Goal: Check status: Check status

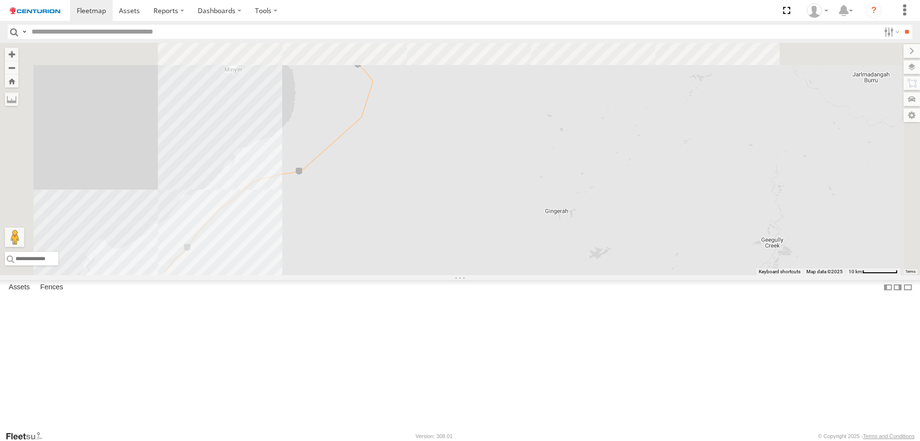
drag, startPoint x: 394, startPoint y: 75, endPoint x: 419, endPoint y: 290, distance: 216.3
click at [419, 275] on div "F0450 MV283 D0545 TL250 F0511 FT724 Cage014 F0478 TL273 TL287 PM728 PM732 TL270…" at bounding box center [460, 159] width 920 height 232
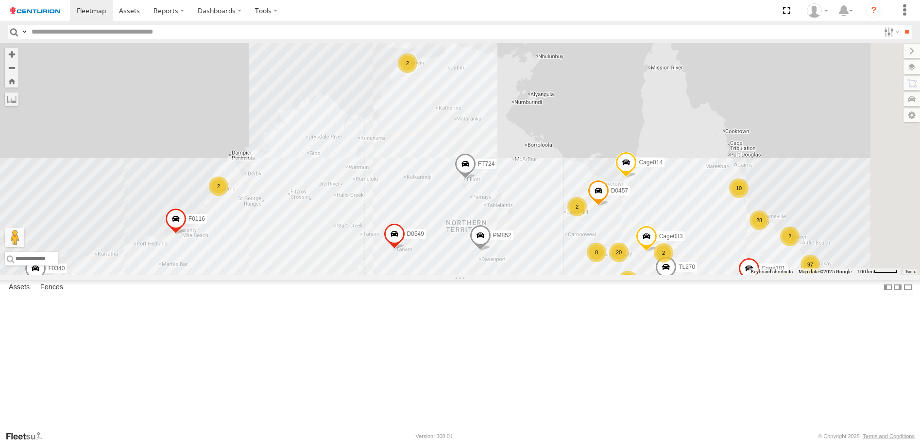
click at [491, 251] on span at bounding box center [480, 238] width 21 height 26
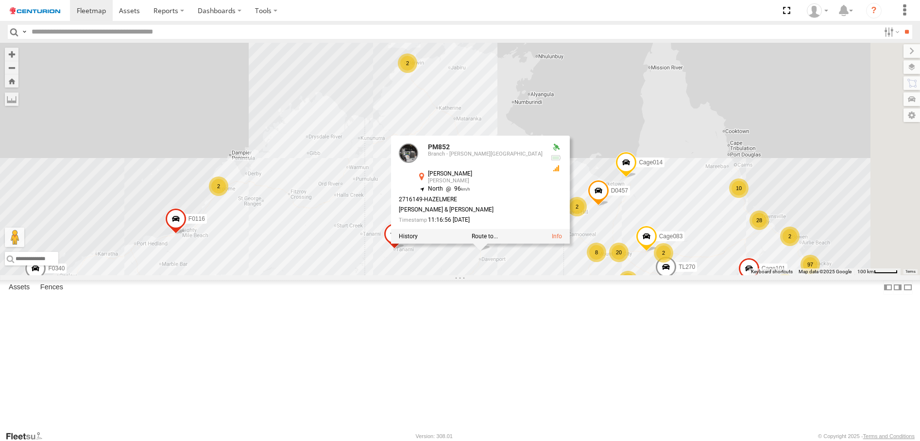
click at [702, 179] on div "FT724 TL273 PM732 F0340 D0549 PM852 97 45 26 2 20 28 2 2 2 2 10 6 8 8 Cage014 2…" at bounding box center [460, 159] width 920 height 232
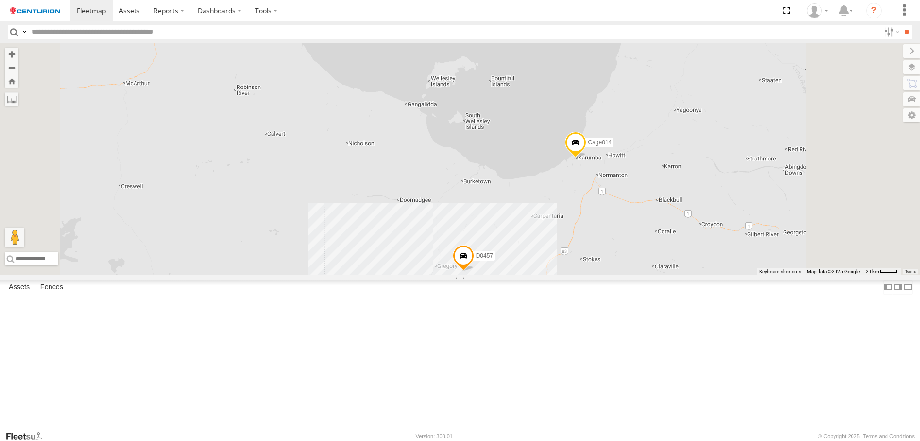
drag, startPoint x: 753, startPoint y: 300, endPoint x: 669, endPoint y: 145, distance: 176.2
click at [669, 145] on div "FT724 TL273 PM732 F0340 D0549 PM852 Cage014 Cage083 F0475 D0457 TL270 Cage101 F…" at bounding box center [460, 159] width 920 height 232
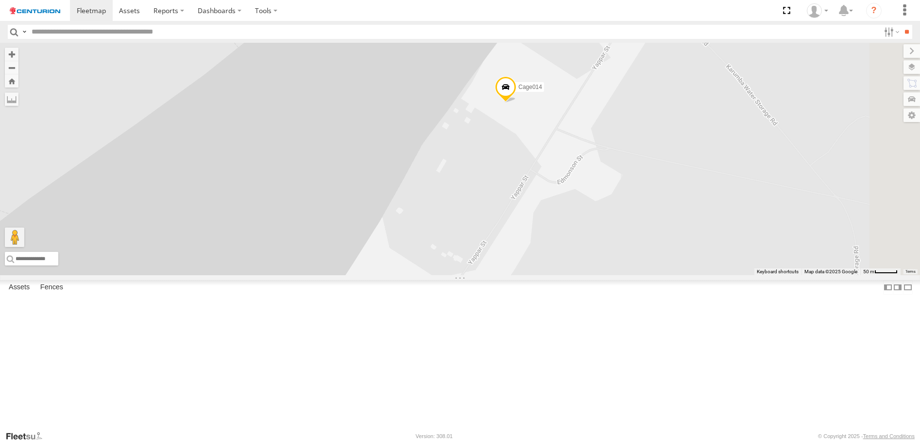
drag, startPoint x: 628, startPoint y: 128, endPoint x: 605, endPoint y: 212, distance: 87.1
click at [605, 212] on div "FT724 TL273 PM732 F0340 D0549 PM852 Cage014 Cage083 F0475 D0457 TL270 Cage101 F…" at bounding box center [460, 159] width 920 height 232
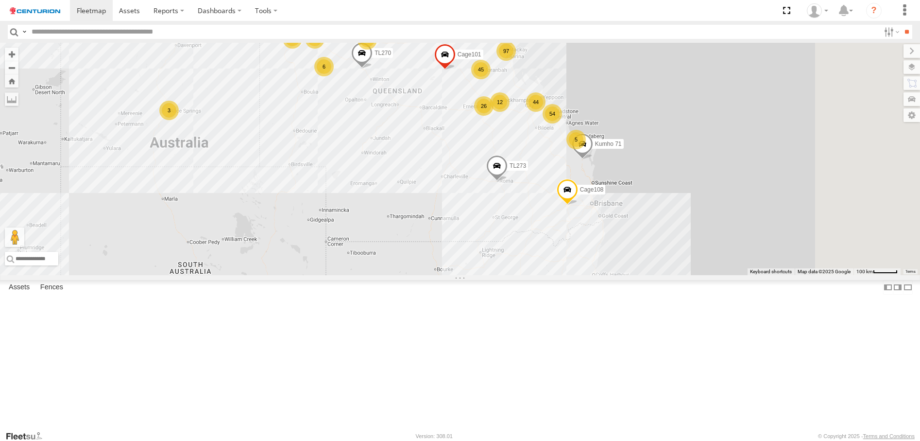
drag, startPoint x: 695, startPoint y: 199, endPoint x: 466, endPoint y: 89, distance: 254.1
click at [466, 89] on div "FT724 TL273 PM732 F0340 D0549 PM852 Cage014 Cage083 F0475 D0457 TL270 Cage101 F…" at bounding box center [460, 159] width 920 height 232
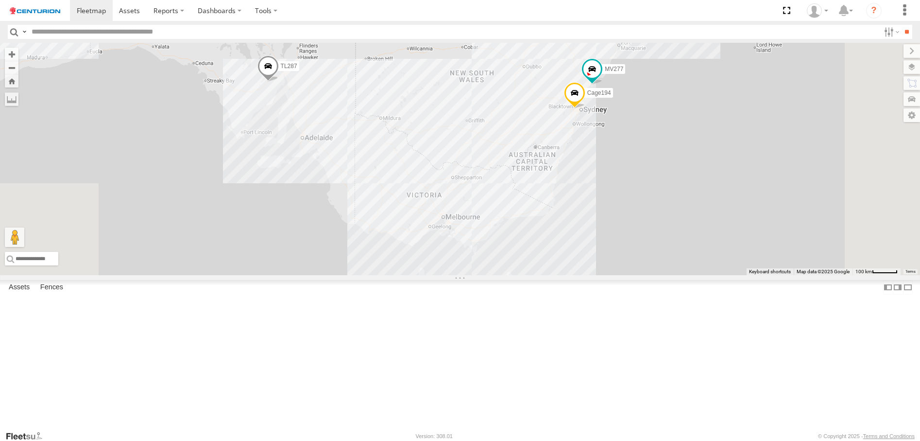
drag, startPoint x: 520, startPoint y: 322, endPoint x: 566, endPoint y: 42, distance: 284.2
click at [566, 42] on body at bounding box center [460, 220] width 920 height 441
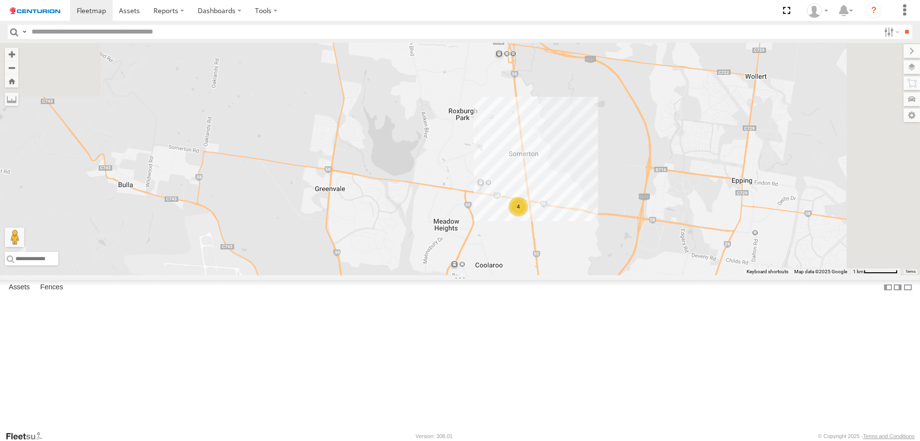
drag, startPoint x: 653, startPoint y: 131, endPoint x: 630, endPoint y: 320, distance: 190.4
click at [630, 275] on div "FT724 TL273 PM732 F0340 D0549 PM852 Cage014 Cage083 F0475 D0457 TL270 Cage101 F…" at bounding box center [460, 159] width 920 height 232
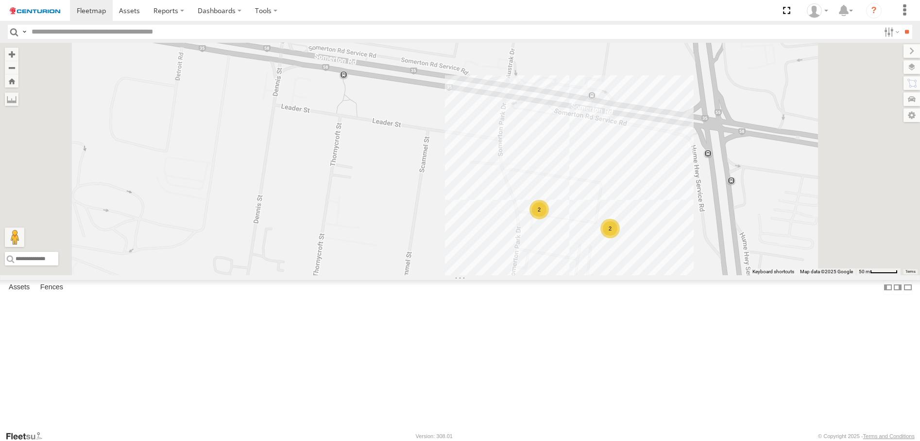
drag, startPoint x: 681, startPoint y: 204, endPoint x: 633, endPoint y: 364, distance: 167.6
click at [633, 275] on div "FT724 TL273 PM732 F0340 D0549 PM852 Cage014 Cage083 F0475 D0457 TL270 Cage101 F…" at bounding box center [460, 159] width 920 height 232
click at [692, 271] on div "FT724 TL273 PM732 F0340 D0549 PM852 Cage014 Cage083 F0475 D0457 TL270 Cage101 F…" at bounding box center [460, 159] width 920 height 232
click at [762, 275] on div "FT724 TL273 PM732 F0340 D0549 PM852 Cage014 Cage083 F0475 D0457 TL270 Cage101 F…" at bounding box center [460, 159] width 920 height 232
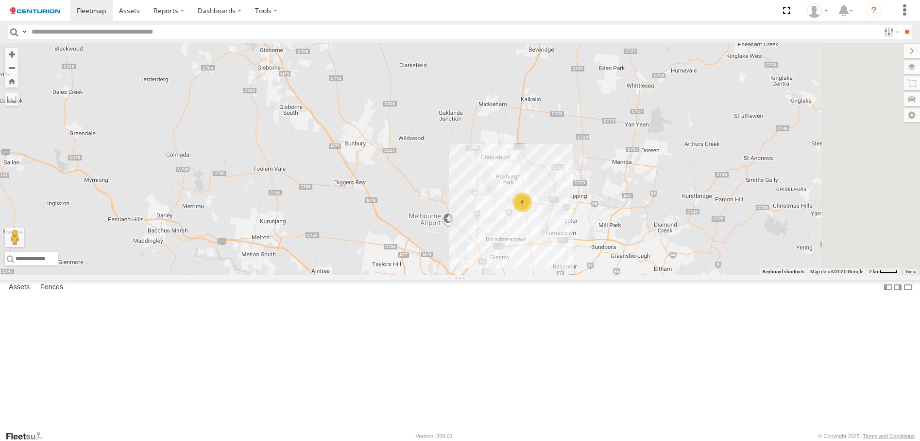
drag, startPoint x: 762, startPoint y: 349, endPoint x: 614, endPoint y: 278, distance: 164.8
click at [614, 275] on div "FT724 TL273 PM732 F0340 D0549 PM852 Cage014 Cage083 F0475 D0457 TL270 Cage101 F…" at bounding box center [460, 159] width 920 height 232
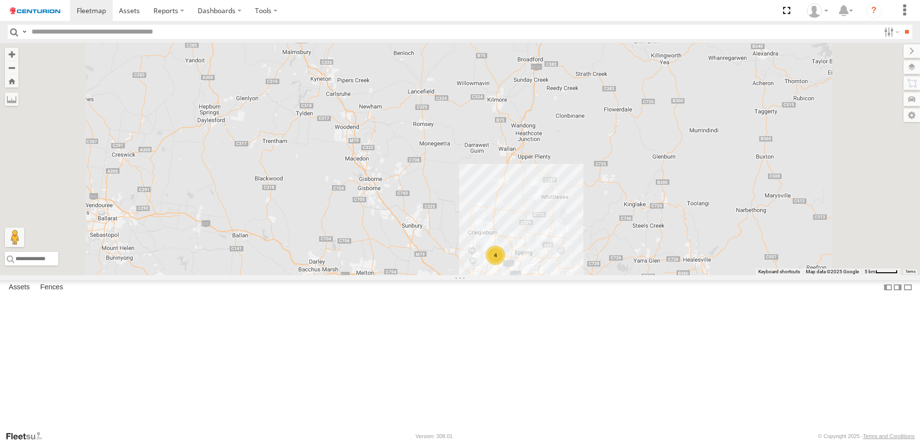
drag, startPoint x: 654, startPoint y: 195, endPoint x: 644, endPoint y: 264, distance: 69.3
click at [644, 264] on div "FT724 TL273 PM732 F0340 D0549 PM852 Cage014 Cage083 F0475 D0457 TL270 Cage101 F…" at bounding box center [460, 159] width 920 height 232
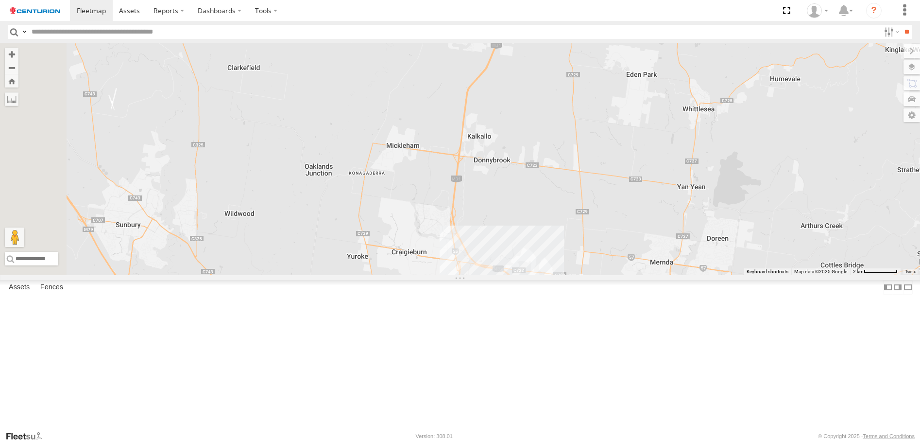
drag, startPoint x: 617, startPoint y: 360, endPoint x: 639, endPoint y: 283, distance: 79.8
click at [639, 275] on div "FT724 TL273 PM732 F0340 D0549 PM852 Cage014 Cage083 F0475 D0457 TL270 Cage101 F…" at bounding box center [460, 159] width 920 height 232
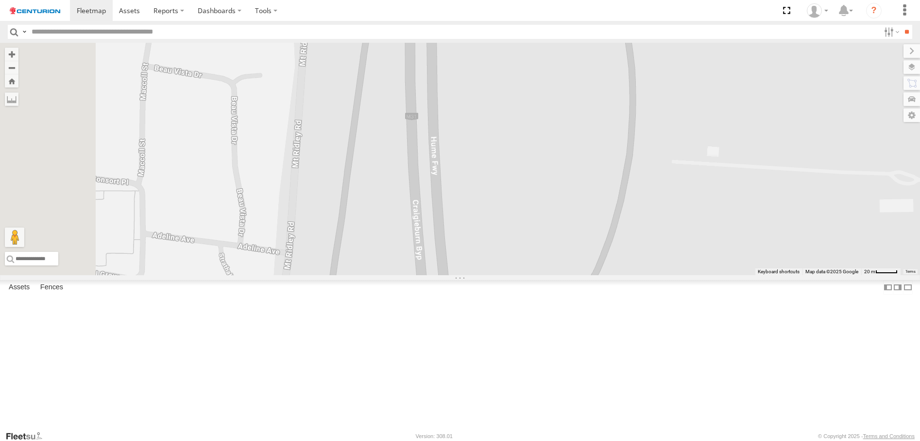
drag, startPoint x: 541, startPoint y: 208, endPoint x: 591, endPoint y: 379, distance: 178.7
click at [591, 275] on div "FT724 TL273 PM732 F0340 D0549 PM852 Cage014 Cage083 F0475 D0457 TL270 Cage101 F…" at bounding box center [460, 159] width 920 height 232
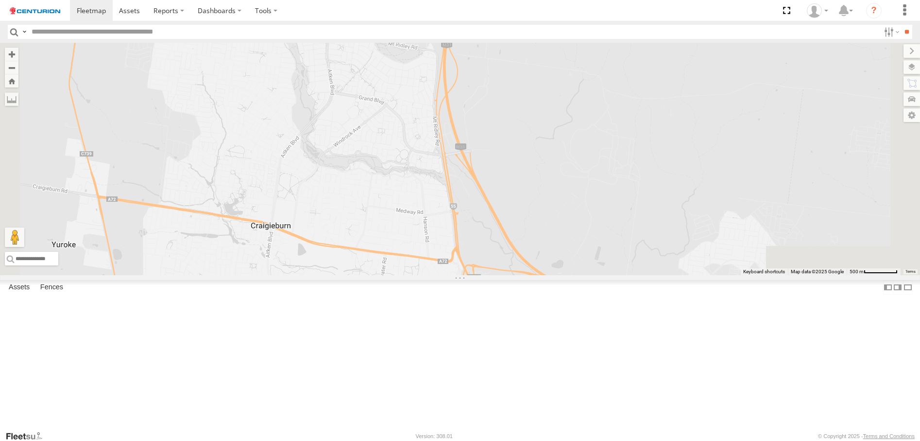
drag, startPoint x: 610, startPoint y: 408, endPoint x: 588, endPoint y: 187, distance: 222.2
click at [588, 187] on div "FT724 TL273 PM732 F0340 D0549 PM852 Cage014 Cage083 F0475 D0457 TL270 Cage101 F…" at bounding box center [460, 159] width 920 height 232
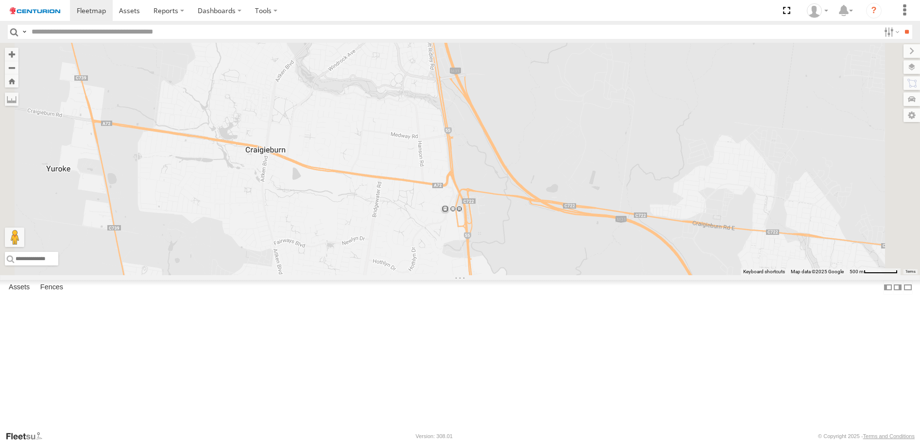
drag, startPoint x: 597, startPoint y: 321, endPoint x: 590, endPoint y: 188, distance: 133.3
click at [590, 188] on div "FT724 TL273 PM732 F0340 D0549 PM852 Cage014 Cage083 F0475 D0457 TL270 Cage101 F…" at bounding box center [460, 159] width 920 height 232
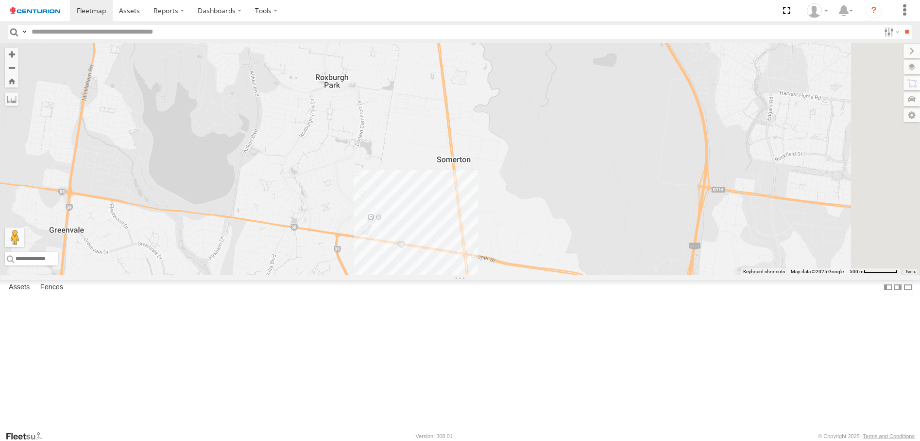
drag, startPoint x: 636, startPoint y: 331, endPoint x: 590, endPoint y: 108, distance: 227.8
click at [590, 108] on div "FT724 TL273 PM732 F0340 D0549 PM852 Cage014 Cage083 F0475 D0457 TL270 Cage101 F…" at bounding box center [460, 159] width 920 height 232
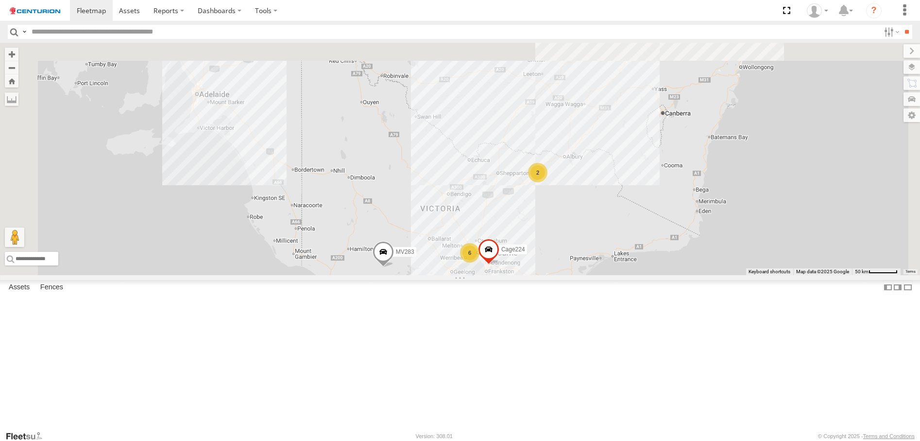
drag, startPoint x: 602, startPoint y: 117, endPoint x: 599, endPoint y: 364, distance: 247.4
click at [480, 262] on div "6" at bounding box center [469, 252] width 19 height 19
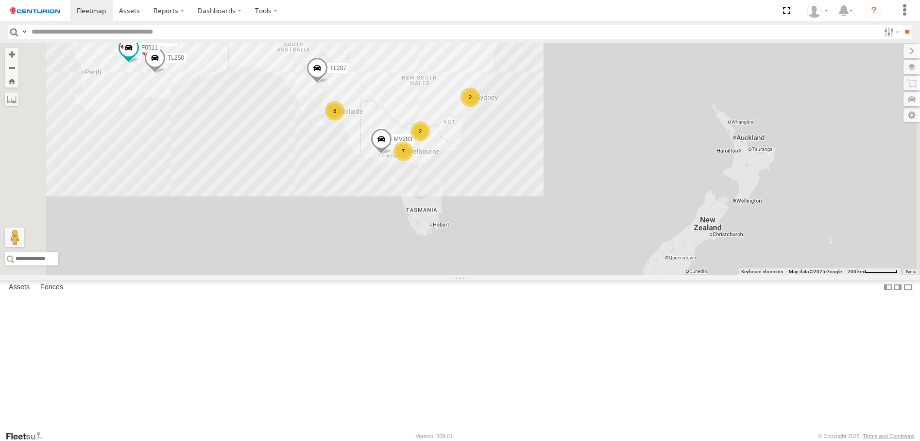
click at [562, 164] on div "FT724 TL273 PM732 F0340 D0549 PM852 Cage014 Cage083 D0457 TL270 Cage101 F0116 F…" at bounding box center [460, 159] width 920 height 232
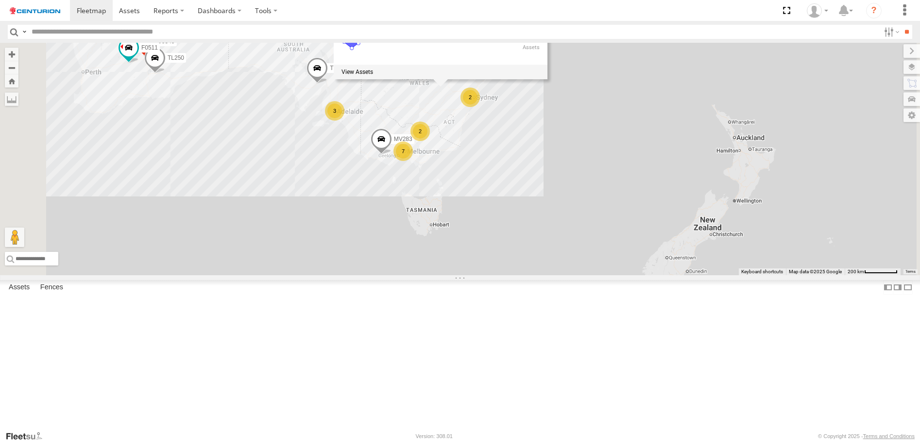
click at [675, 190] on div "FT724 TL273 PM732 F0340 D0549 PM852 Cage014 Cage083 D0457 TL270 Cage101 F0116 F…" at bounding box center [460, 159] width 920 height 232
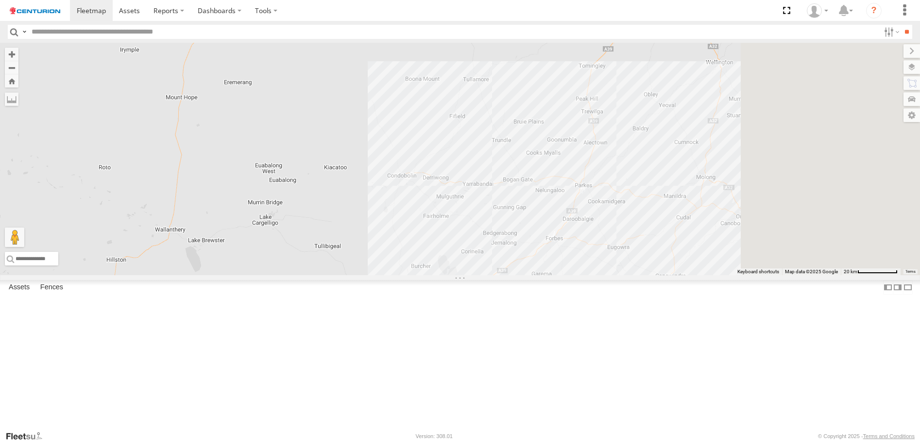
drag, startPoint x: 591, startPoint y: 199, endPoint x: 475, endPoint y: 293, distance: 149.7
click at [475, 275] on div "FT724 TL273 PM732 F0340 D0549 PM852 Cage014 Cage083 D0457 TL270 Cage101 F0116 F…" at bounding box center [460, 159] width 920 height 232
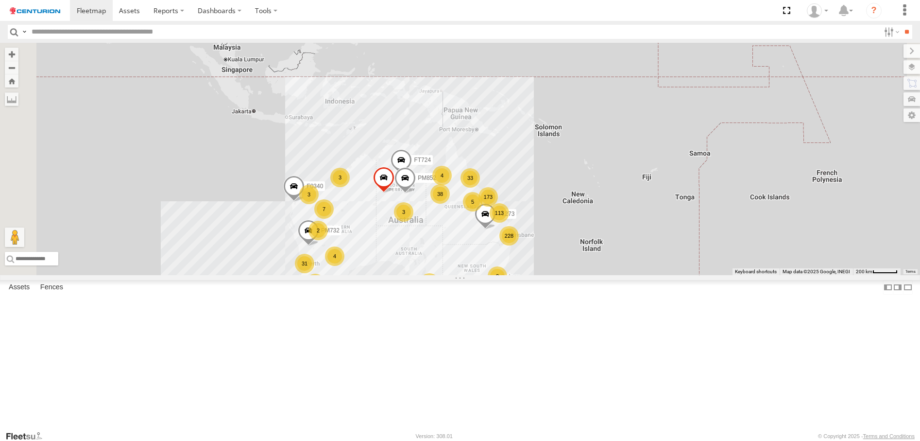
drag, startPoint x: 391, startPoint y: 128, endPoint x: 588, endPoint y: 326, distance: 279.4
click at [588, 275] on div "FT724 TL273 PM732 F0340 D0549 PM852 228 173 31 113 7 38 4 2 4 4 4 3 33 6 4 3 3 …" at bounding box center [460, 159] width 920 height 232
